Goal: Use online tool/utility: Use online tool/utility

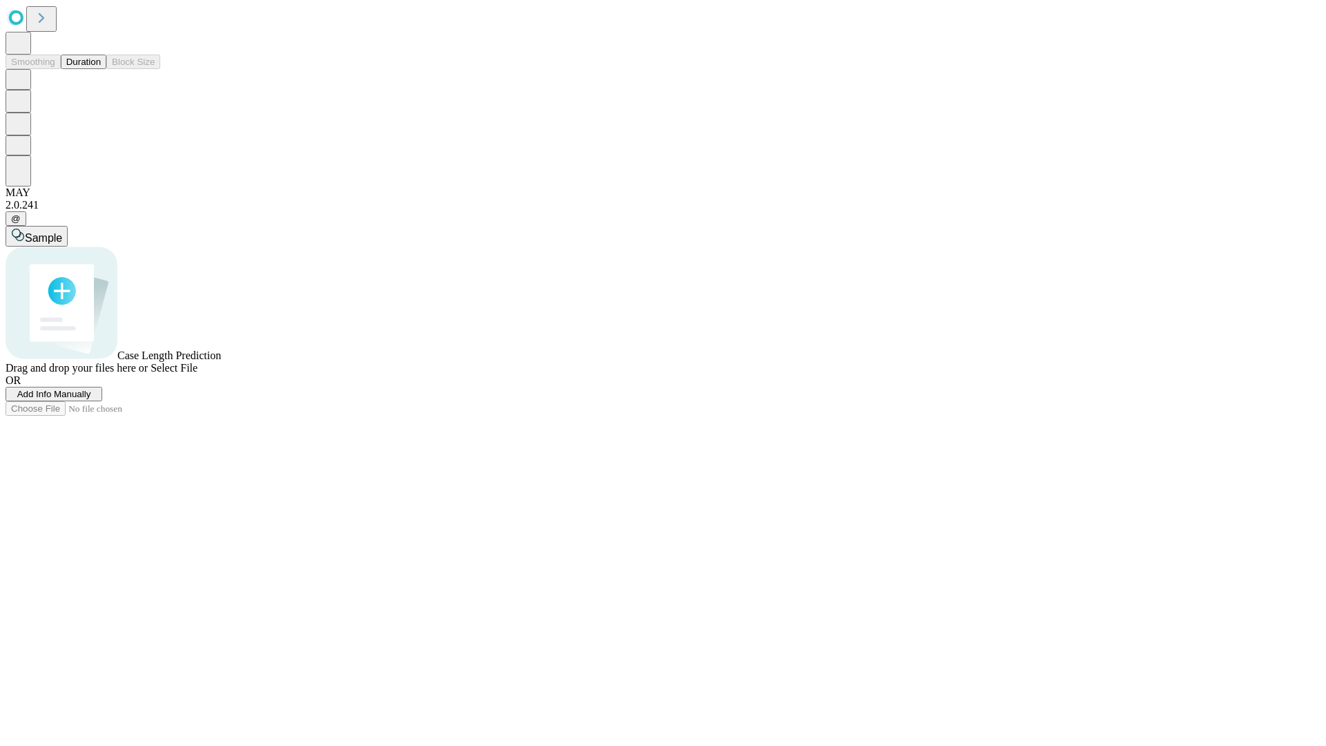
click at [101, 69] on button "Duration" at bounding box center [84, 62] width 46 height 15
click at [91, 399] on span "Add Info Manually" at bounding box center [54, 394] width 74 height 10
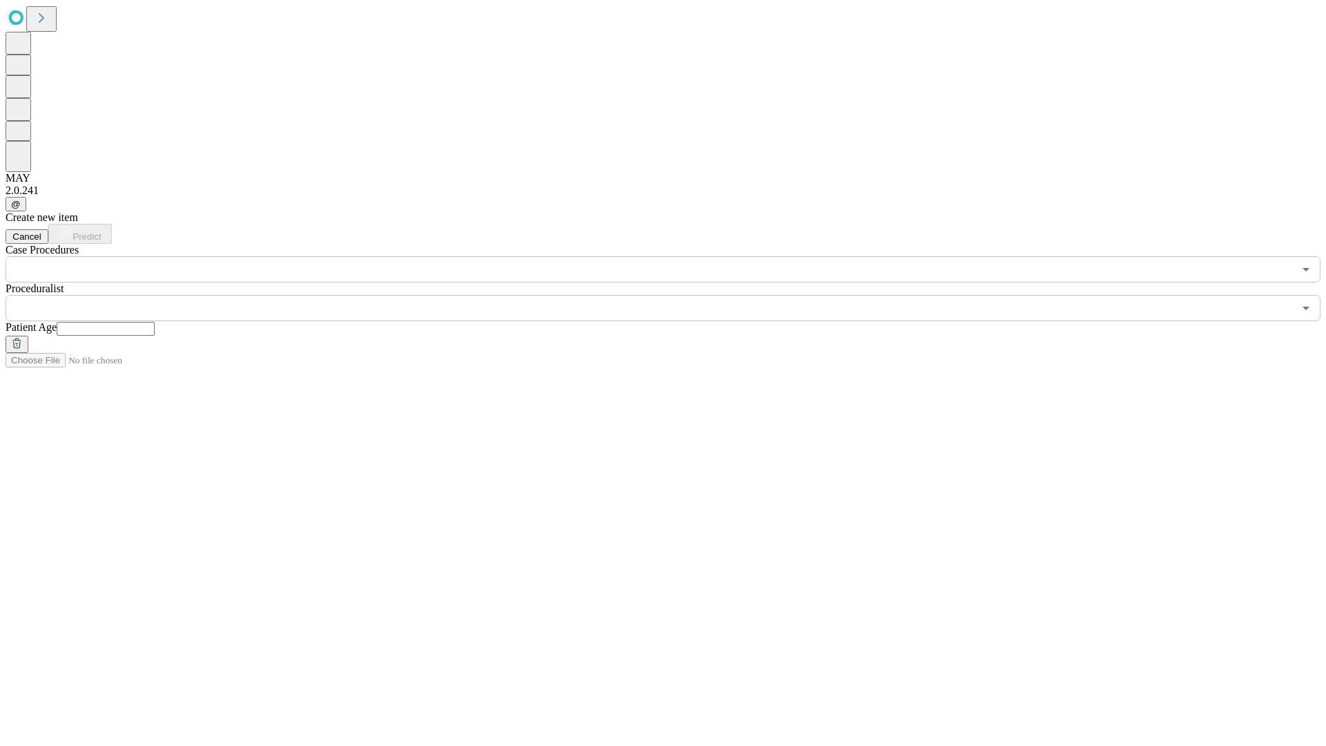
click at [155, 322] on input "text" at bounding box center [106, 329] width 98 height 14
type input "**"
click at [673, 295] on input "text" at bounding box center [650, 308] width 1288 height 26
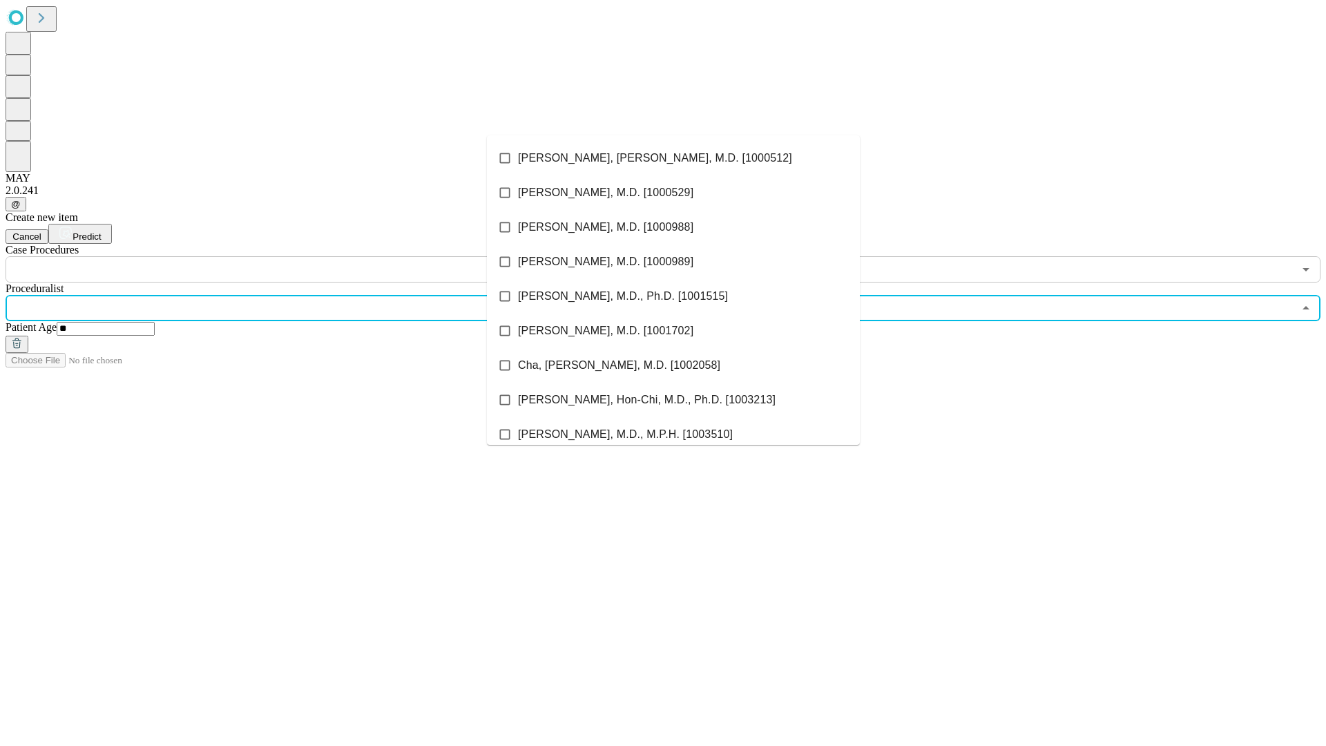
click at [673, 158] on li "[PERSON_NAME], [PERSON_NAME], M.D. [1000512]" at bounding box center [673, 158] width 373 height 35
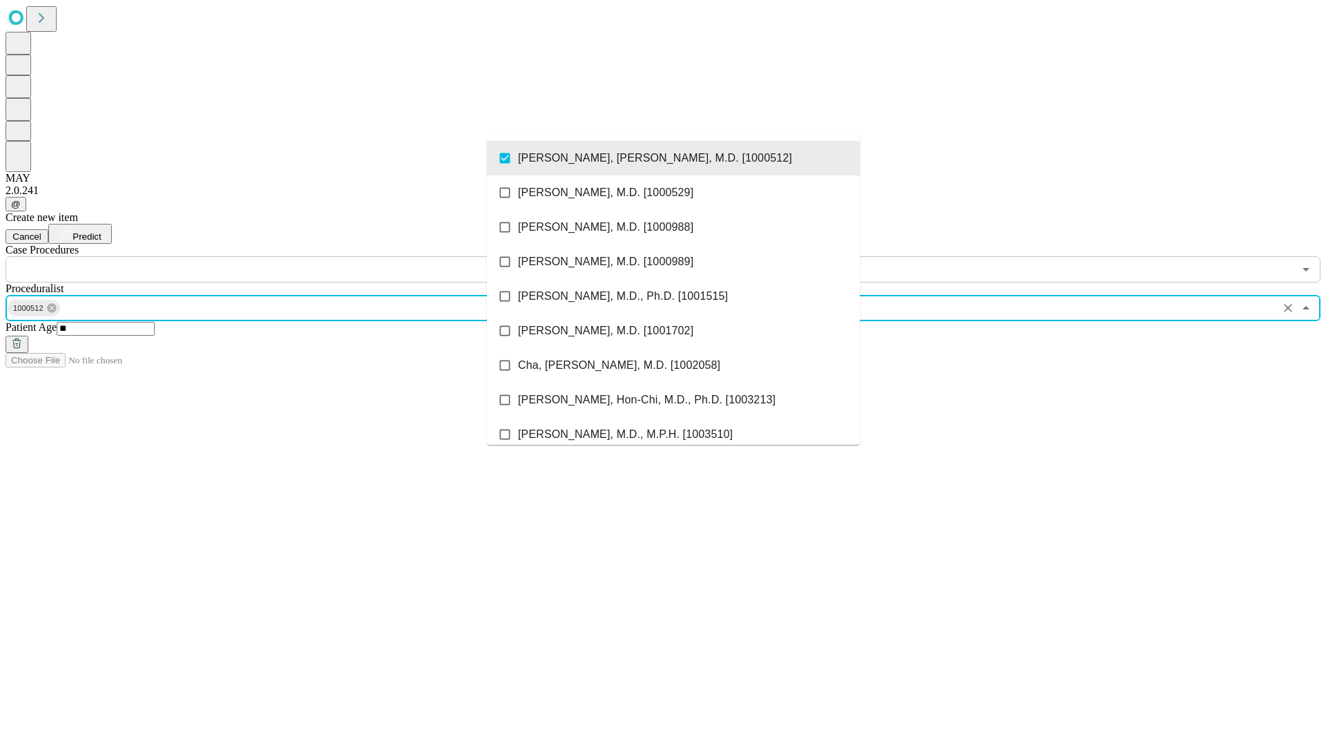
click at [290, 256] on input "text" at bounding box center [650, 269] width 1288 height 26
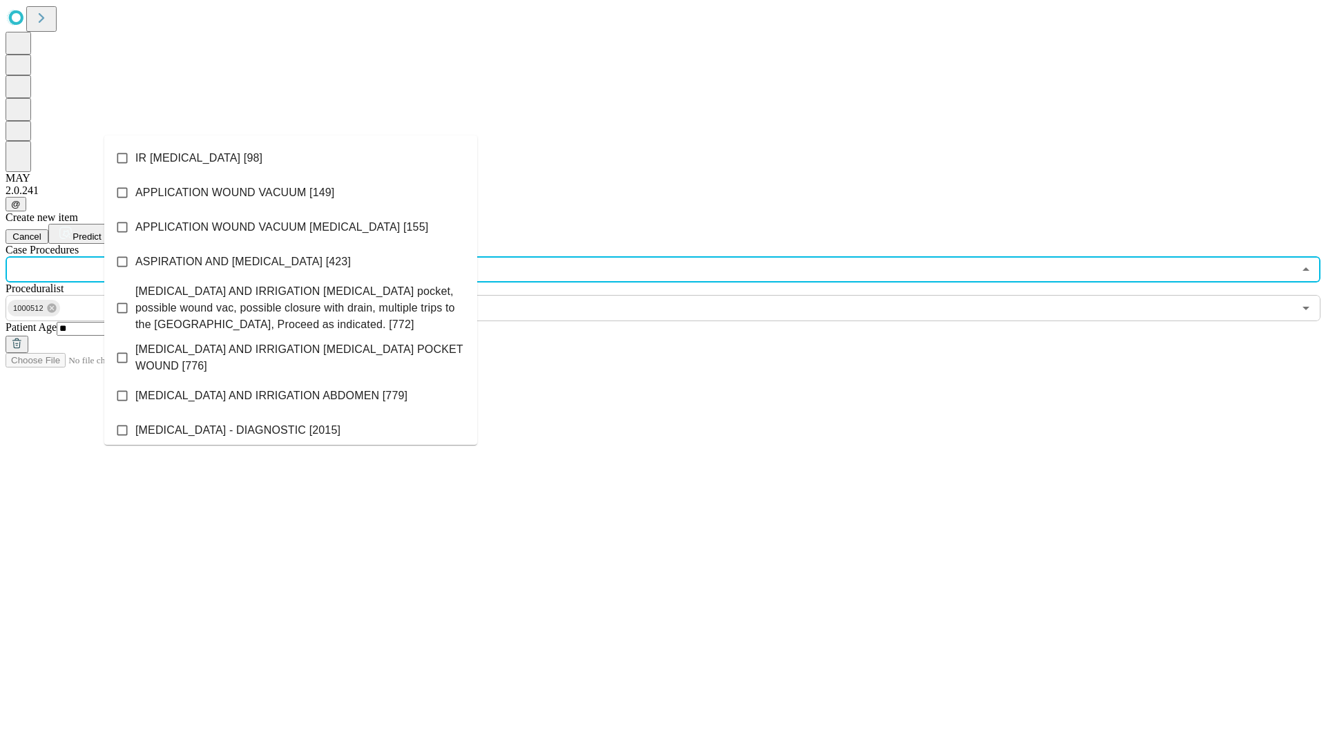
click at [291, 158] on li "IR [MEDICAL_DATA] [98]" at bounding box center [290, 158] width 373 height 35
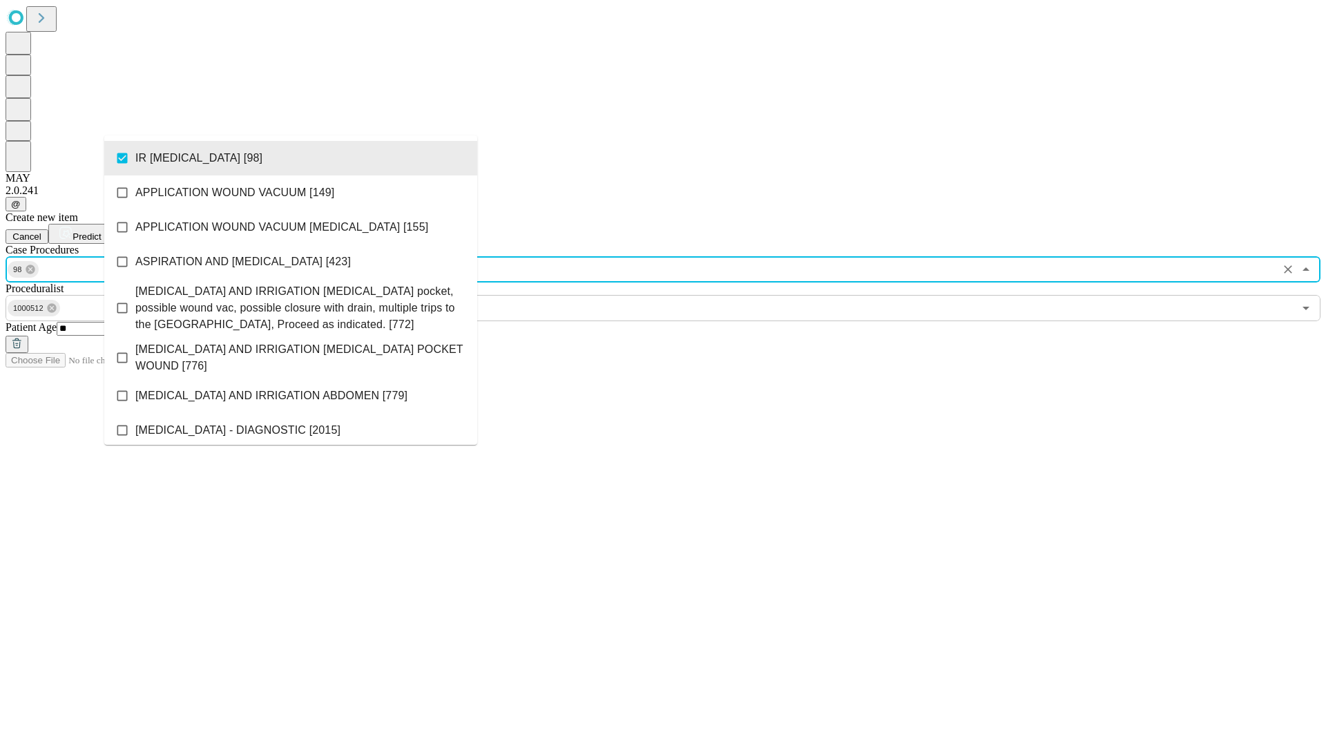
click at [101, 231] on span "Predict" at bounding box center [87, 236] width 28 height 10
